Goal: Information Seeking & Learning: Learn about a topic

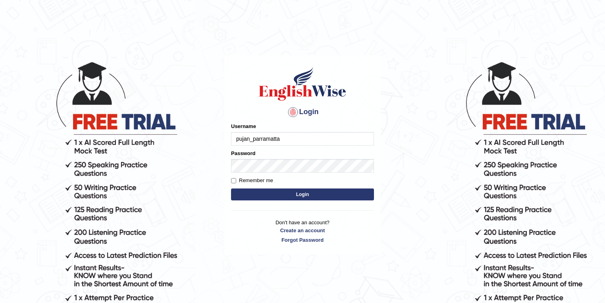
click at [264, 143] on input "pujan_parramatta" at bounding box center [302, 139] width 143 height 14
drag, startPoint x: 297, startPoint y: 137, endPoint x: 305, endPoint y: 138, distance: 7.7
click at [297, 137] on input "habeeb_parramatta" at bounding box center [302, 139] width 143 height 14
type input "drashti_parramatta"
click at [317, 189] on button "Login" at bounding box center [302, 194] width 143 height 12
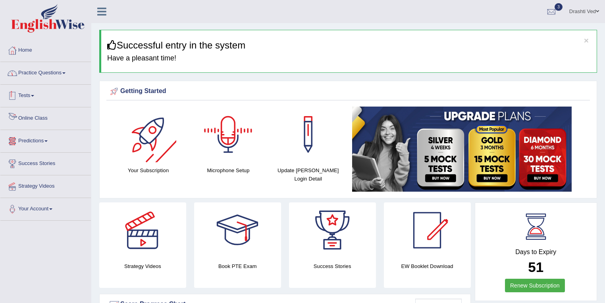
click at [46, 72] on link "Practice Questions" at bounding box center [45, 72] width 91 height 20
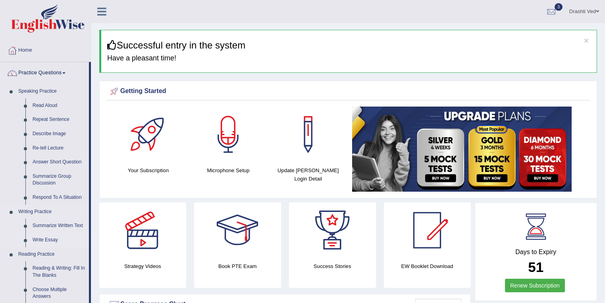
click at [55, 235] on link "Write Essay" at bounding box center [59, 240] width 60 height 14
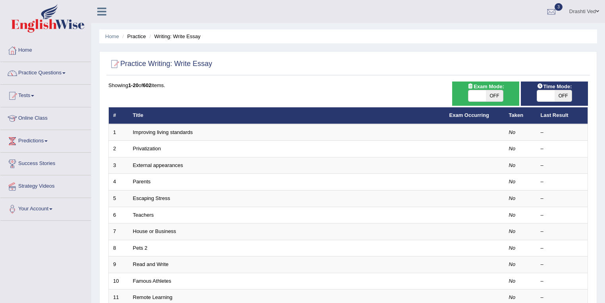
click at [496, 94] on span "OFF" at bounding box center [494, 95] width 17 height 11
checkbox input "true"
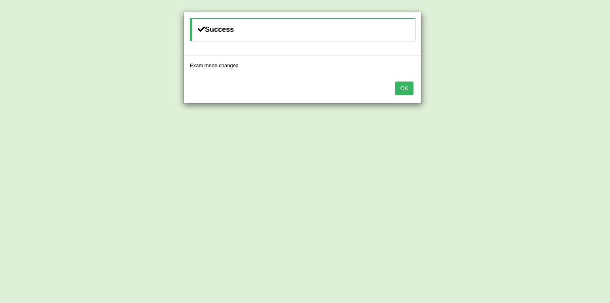
click at [403, 89] on button "OK" at bounding box center [404, 88] width 18 height 14
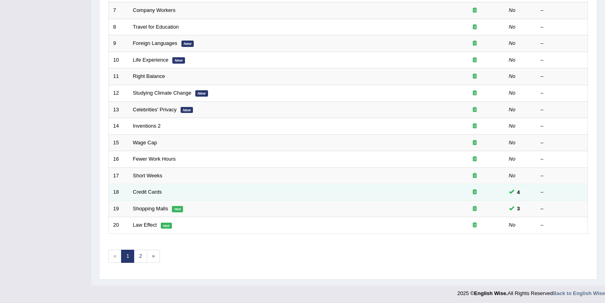
scroll to position [221, 0]
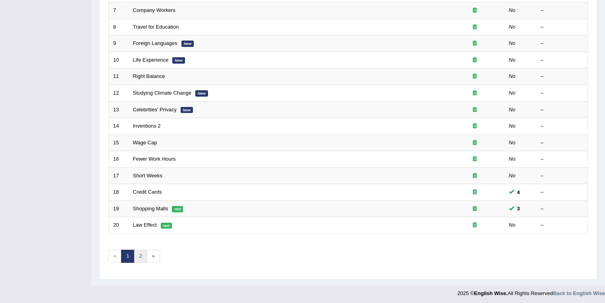
click at [137, 254] on link "2" at bounding box center [140, 255] width 13 height 13
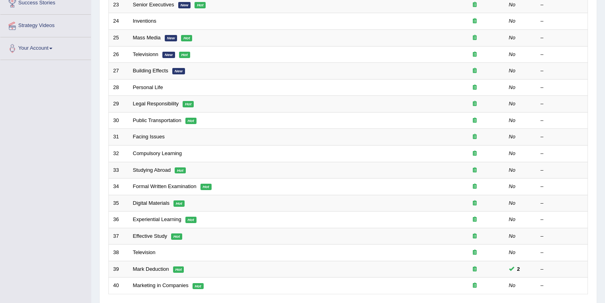
scroll to position [169, 0]
